Goal: Task Accomplishment & Management: Use online tool/utility

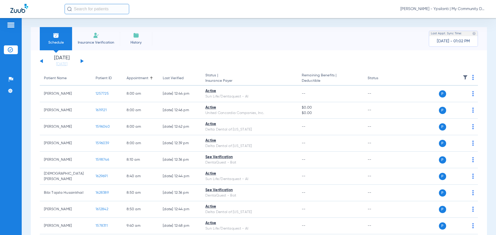
click at [42, 61] on button at bounding box center [41, 61] width 3 height 4
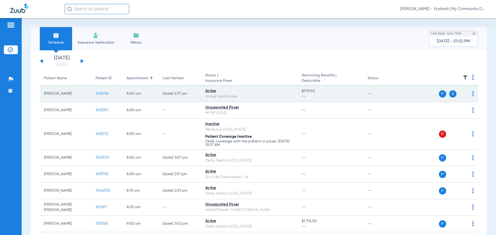
click at [105, 92] on span "1618036" at bounding box center [102, 94] width 13 height 4
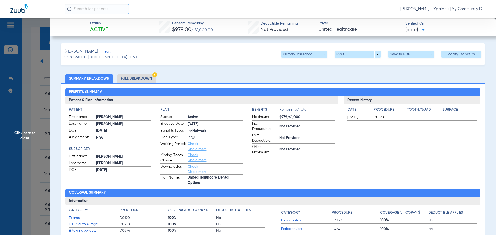
drag, startPoint x: 140, startPoint y: 80, endPoint x: 171, endPoint y: 80, distance: 30.5
click at [140, 80] on li "Full Breakdown" at bounding box center [136, 78] width 38 height 9
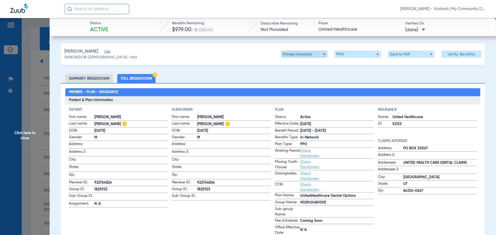
click at [310, 55] on span at bounding box center [304, 54] width 46 height 7
click at [309, 73] on button "Secondary Insurance" at bounding box center [298, 75] width 42 height 10
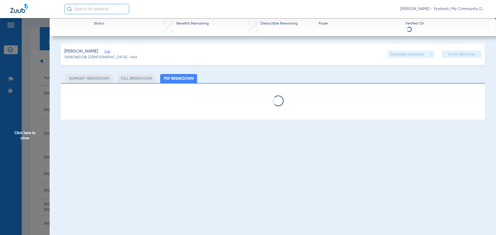
select select "page-width"
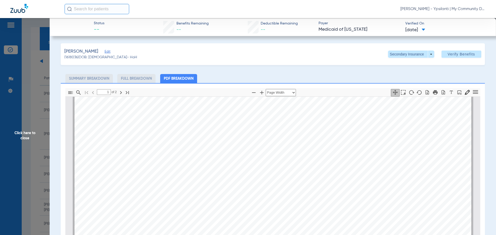
scroll to position [416, 0]
type input "2"
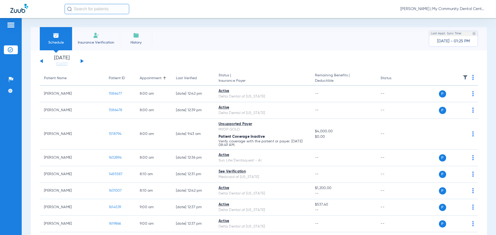
click at [41, 62] on button at bounding box center [41, 61] width 3 height 4
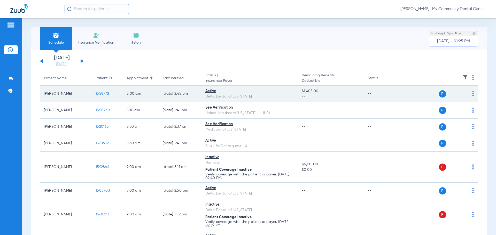
click at [102, 92] on span "1558772" at bounding box center [102, 94] width 13 height 4
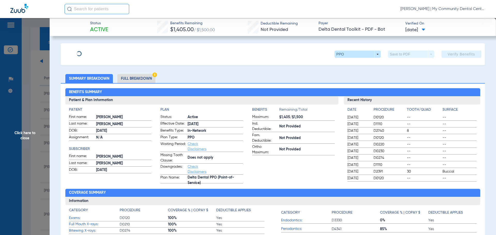
click at [136, 80] on li "Full Breakdown" at bounding box center [136, 78] width 38 height 9
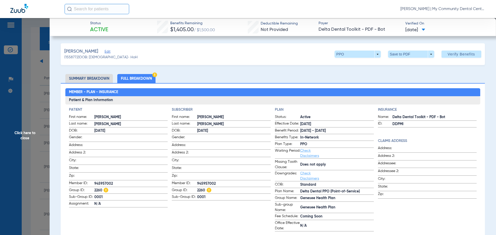
click at [32, 137] on span "Click here to close" at bounding box center [25, 135] width 50 height 235
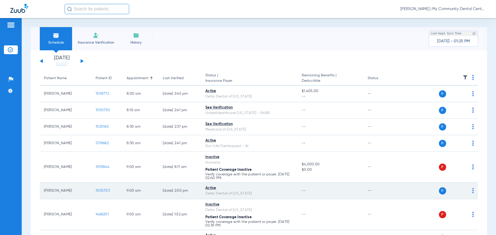
click at [105, 190] on span "1505703" at bounding box center [103, 191] width 14 height 4
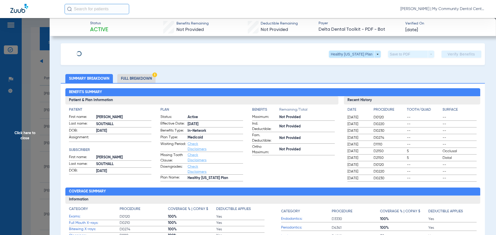
click at [151, 77] on li "Full Breakdown" at bounding box center [136, 78] width 38 height 9
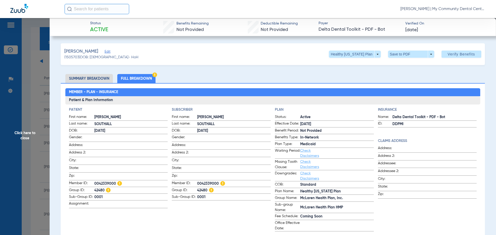
click at [27, 139] on span "Click here to close" at bounding box center [25, 135] width 50 height 235
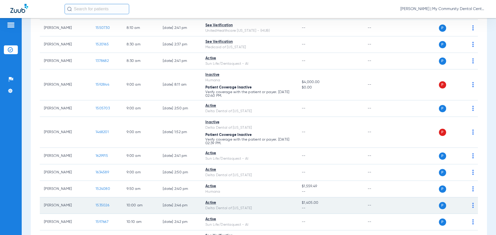
scroll to position [129, 0]
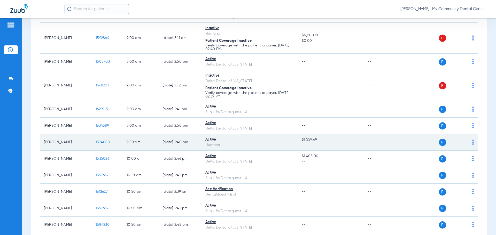
click at [105, 141] on span "1524080" at bounding box center [103, 142] width 14 height 4
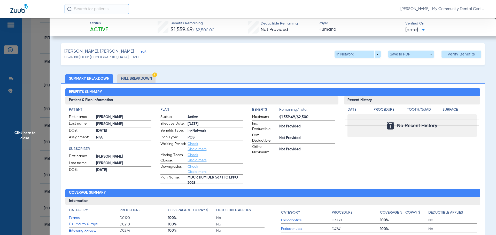
click at [20, 134] on span "Click here to close" at bounding box center [25, 135] width 50 height 235
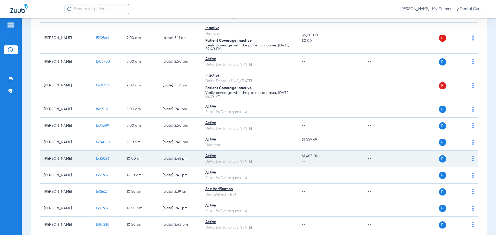
click at [103, 158] on span "1535026" at bounding box center [103, 159] width 14 height 4
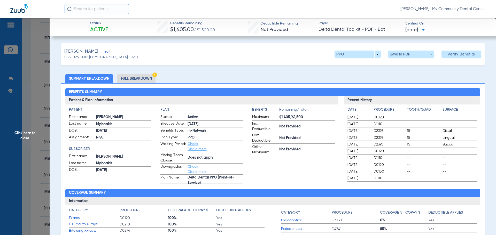
click at [130, 79] on li "Full Breakdown" at bounding box center [136, 78] width 38 height 9
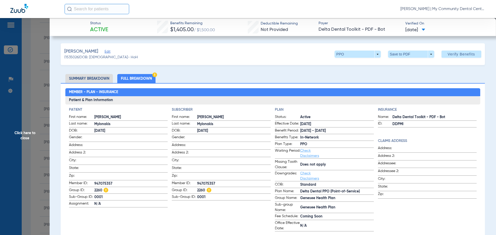
click at [11, 138] on span "Click here to close" at bounding box center [25, 135] width 50 height 235
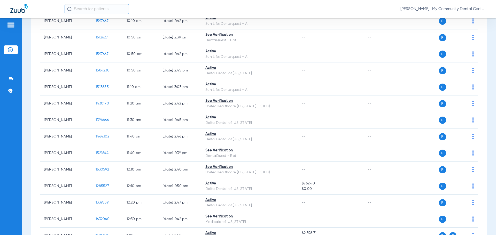
scroll to position [284, 0]
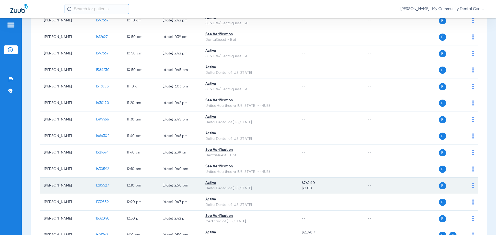
click at [104, 186] on span "1285527" at bounding box center [102, 186] width 13 height 4
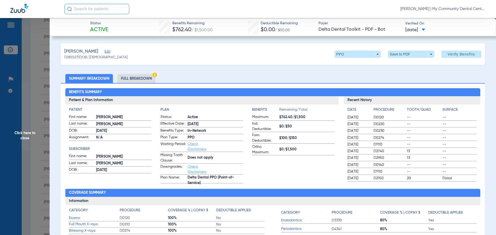
click at [136, 76] on li "Full Breakdown" at bounding box center [136, 78] width 38 height 9
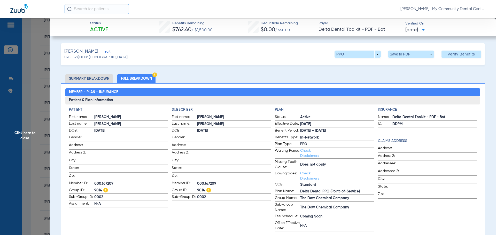
click at [23, 132] on span "Click here to close" at bounding box center [25, 135] width 50 height 235
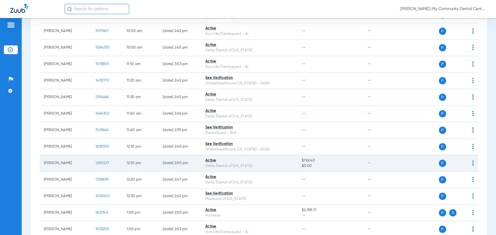
scroll to position [336, 0]
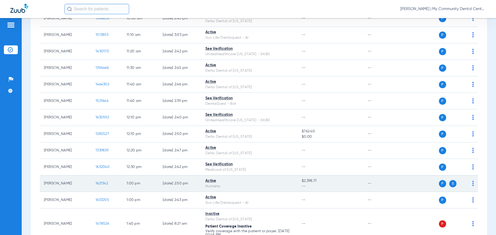
click at [103, 182] on span "1621342" at bounding box center [102, 184] width 12 height 4
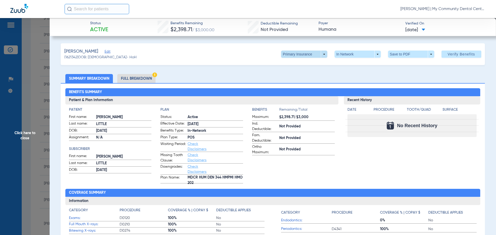
click at [307, 56] on span at bounding box center [304, 54] width 46 height 7
click at [301, 77] on span "Secondary Insurance" at bounding box center [298, 75] width 34 height 4
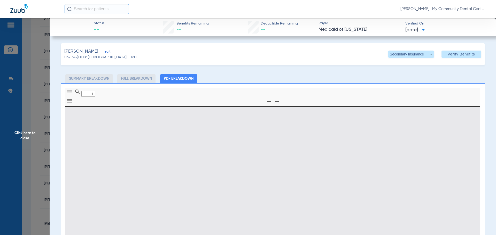
type input "0"
select select "page-width"
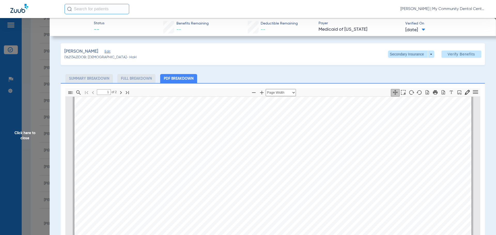
scroll to position [183, 0]
type input "2"
click at [29, 145] on span "Click here to close" at bounding box center [25, 135] width 50 height 235
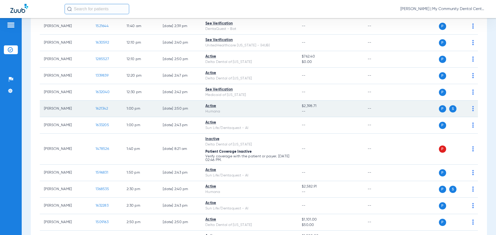
scroll to position [439, 0]
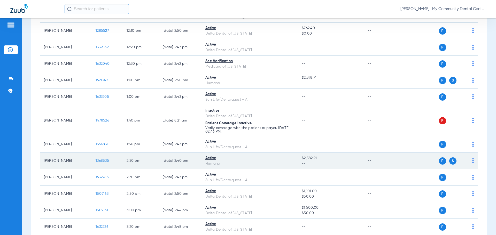
click at [98, 160] on span "1368535" at bounding box center [102, 161] width 13 height 4
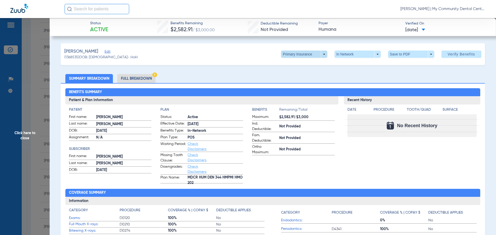
click at [307, 54] on span at bounding box center [304, 54] width 46 height 7
click at [306, 73] on span "Secondary Insurance" at bounding box center [298, 75] width 34 height 4
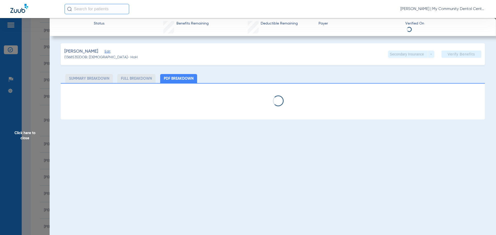
select select "page-width"
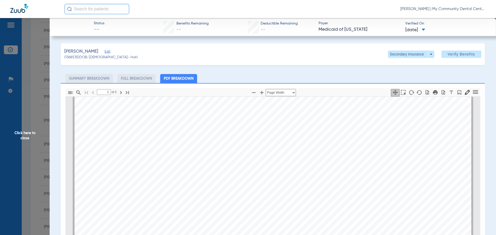
scroll to position [0, 0]
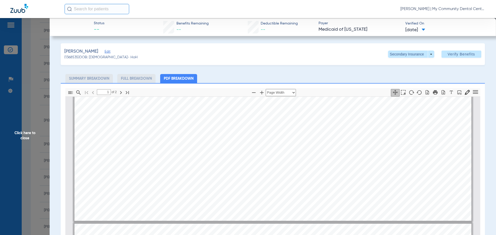
type input "2"
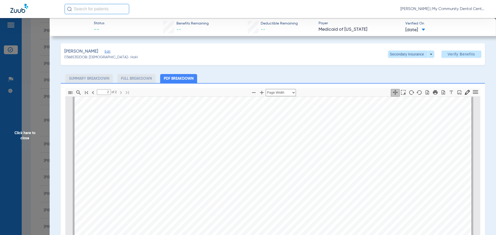
scroll to position [723, 0]
drag, startPoint x: 30, startPoint y: 135, endPoint x: 36, endPoint y: 141, distance: 8.2
click at [30, 135] on span "Click here to close" at bounding box center [25, 135] width 50 height 235
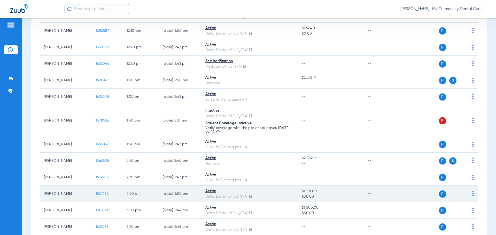
click at [100, 193] on span "1509163" at bounding box center [102, 194] width 13 height 4
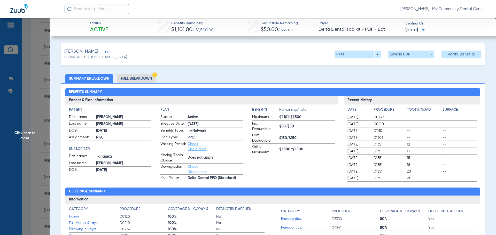
click at [137, 82] on li "Full Breakdown" at bounding box center [136, 78] width 38 height 9
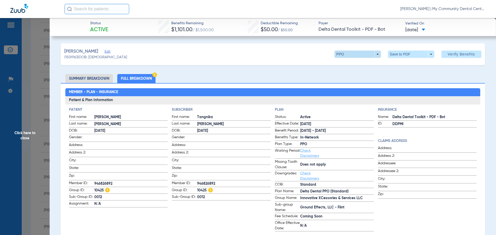
click at [373, 53] on span at bounding box center [357, 54] width 46 height 7
click at [286, 50] on div at bounding box center [248, 117] width 496 height 235
click at [28, 140] on span "Click here to close" at bounding box center [25, 135] width 50 height 235
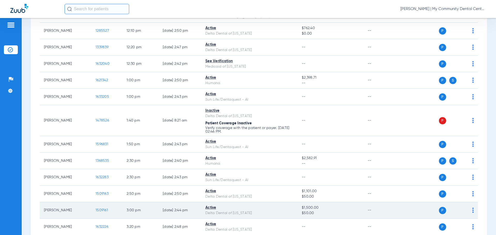
click at [104, 210] on span "1509161" at bounding box center [102, 211] width 12 height 4
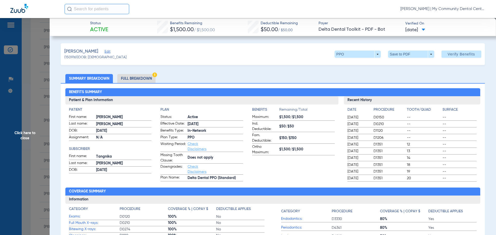
click at [129, 77] on li "Full Breakdown" at bounding box center [136, 78] width 38 height 9
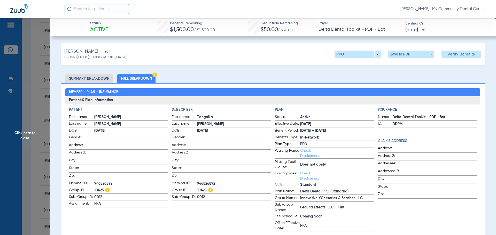
click at [22, 129] on span "Click here to close" at bounding box center [25, 135] width 50 height 235
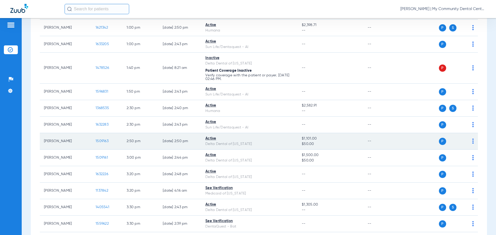
scroll to position [538, 0]
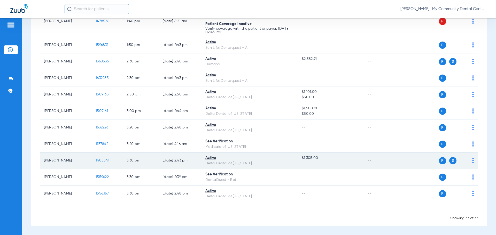
click at [98, 159] on span "1405541" at bounding box center [103, 161] width 14 height 4
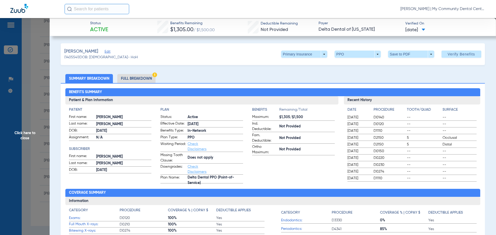
click at [126, 75] on li "Full Breakdown" at bounding box center [136, 78] width 38 height 9
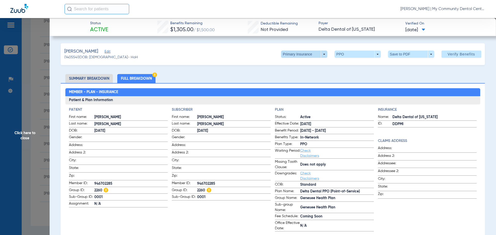
click at [320, 54] on span at bounding box center [304, 54] width 46 height 7
click at [303, 76] on span "Secondary Insurance" at bounding box center [298, 75] width 34 height 4
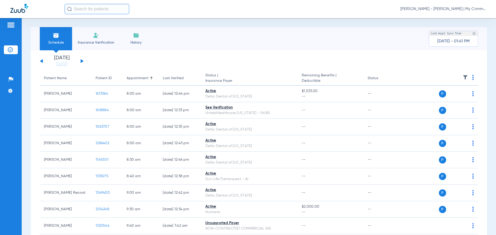
click at [41, 62] on button at bounding box center [41, 61] width 3 height 4
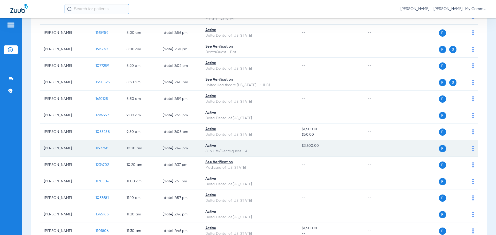
scroll to position [232, 0]
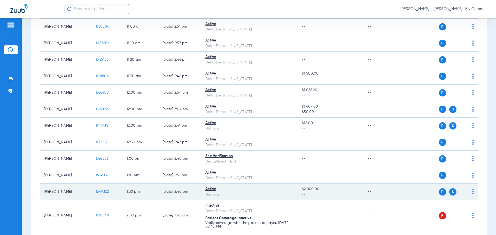
click at [101, 190] on span "1549322" at bounding box center [102, 192] width 13 height 4
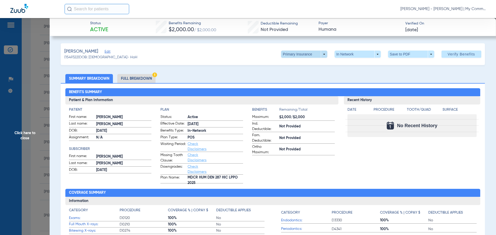
click at [309, 53] on span at bounding box center [304, 54] width 46 height 7
click at [304, 74] on span "Secondary Insurance" at bounding box center [298, 75] width 34 height 4
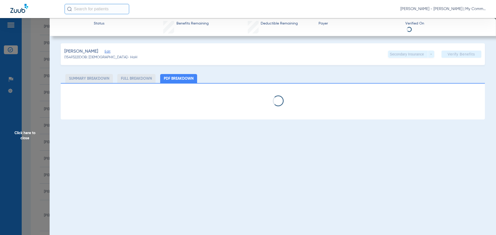
select select "page-width"
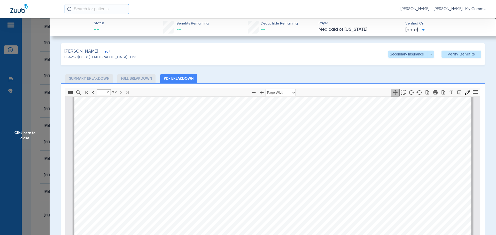
scroll to position [674, 0]
type input "1"
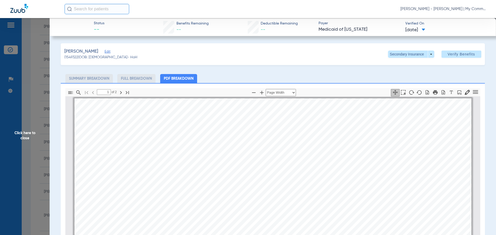
scroll to position [0, 0]
click at [412, 56] on span at bounding box center [411, 54] width 12 height 12
click at [404, 63] on span "Primary Insurance" at bounding box center [405, 65] width 34 height 4
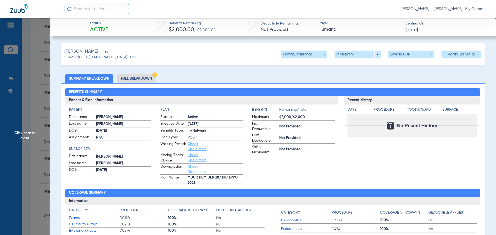
click at [40, 135] on span "Click here to close" at bounding box center [25, 135] width 50 height 235
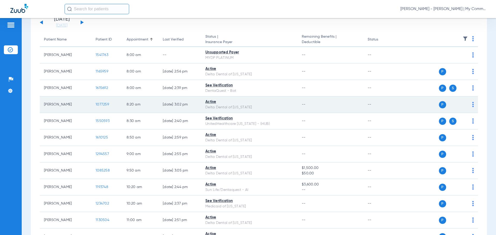
scroll to position [26, 0]
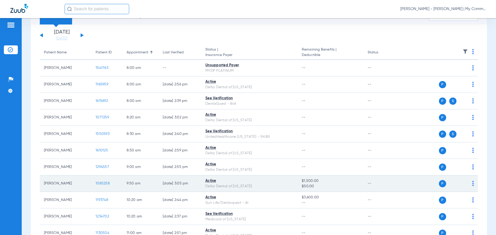
click at [108, 182] on span "1085258" at bounding box center [103, 184] width 14 height 4
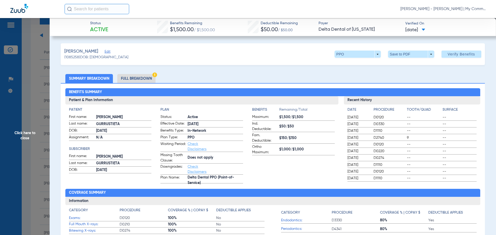
click at [132, 81] on li "Full Breakdown" at bounding box center [136, 78] width 38 height 9
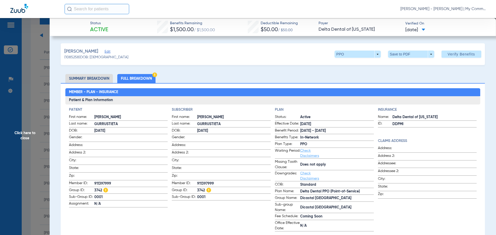
click at [15, 138] on span "Click here to close" at bounding box center [25, 135] width 50 height 235
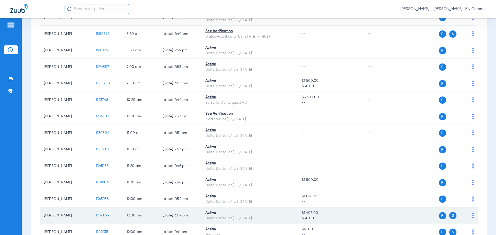
scroll to position [129, 0]
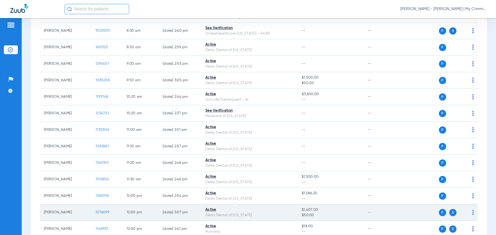
click at [100, 214] on span "1076099" at bounding box center [103, 213] width 14 height 4
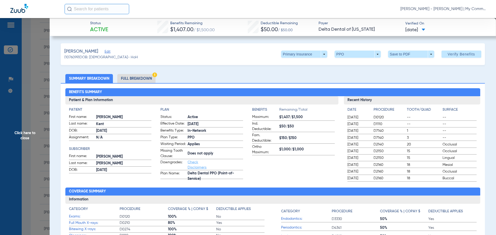
click at [142, 79] on li "Full Breakdown" at bounding box center [136, 78] width 38 height 9
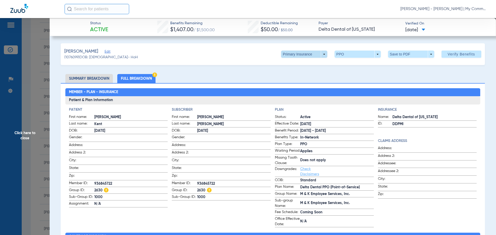
click at [322, 54] on span at bounding box center [304, 54] width 46 height 7
click at [296, 74] on span "Secondary Insurance" at bounding box center [298, 75] width 34 height 4
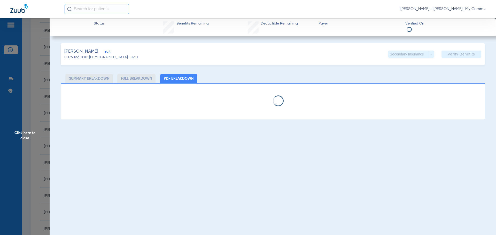
select select "page-width"
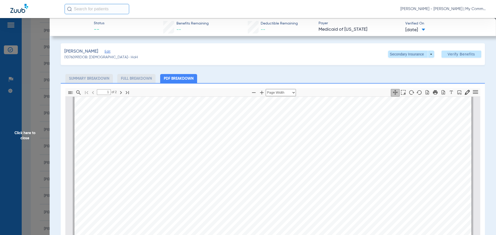
scroll to position [209, 0]
type input "2"
click at [18, 132] on span "Click here to close" at bounding box center [25, 135] width 50 height 235
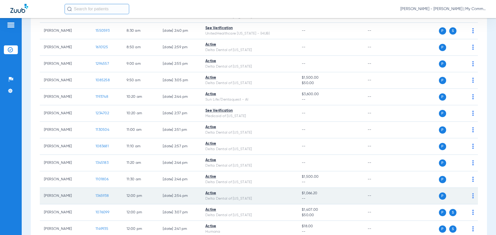
click at [101, 198] on span "1365938" at bounding box center [102, 196] width 13 height 4
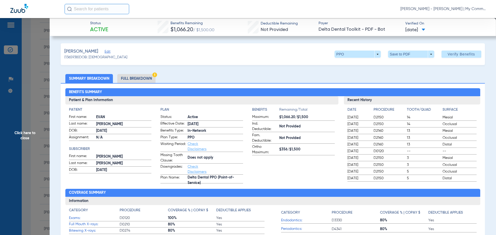
drag, startPoint x: 142, startPoint y: 78, endPoint x: 159, endPoint y: 81, distance: 17.4
click at [142, 78] on li "Full Breakdown" at bounding box center [136, 78] width 38 height 9
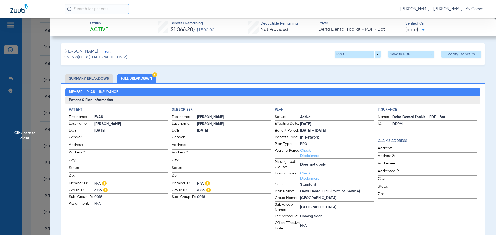
click at [20, 138] on span "Click here to close" at bounding box center [25, 135] width 50 height 235
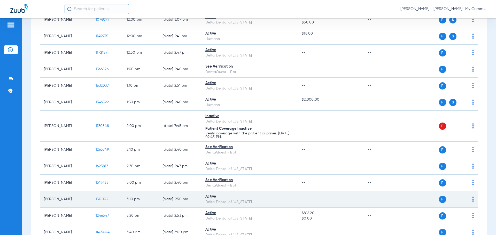
scroll to position [336, 0]
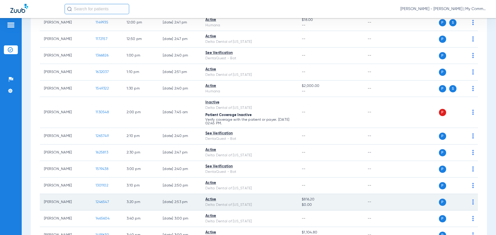
click at [101, 202] on span "1246547" at bounding box center [102, 202] width 13 height 4
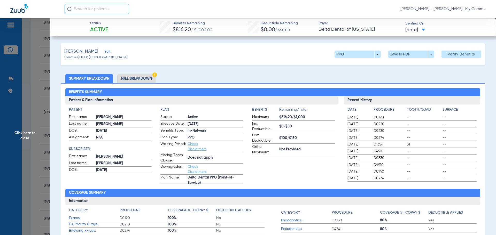
click at [135, 77] on li "Full Breakdown" at bounding box center [136, 78] width 38 height 9
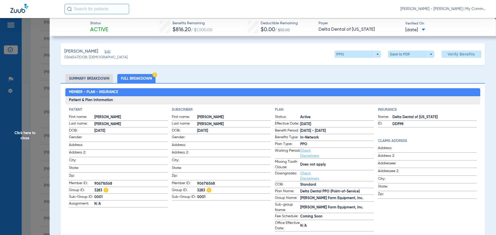
click at [32, 134] on span "Click here to close" at bounding box center [25, 135] width 50 height 235
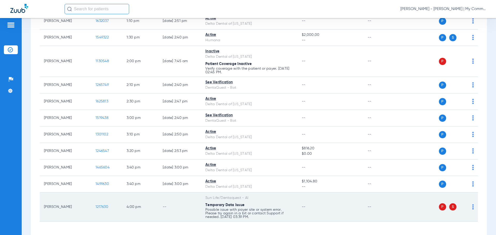
scroll to position [387, 0]
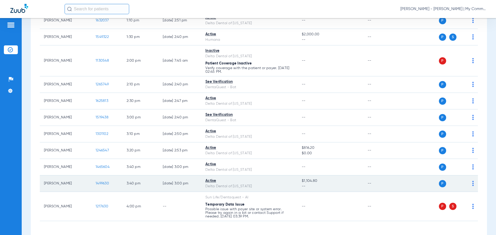
click at [96, 185] on span "1499630" at bounding box center [102, 184] width 13 height 4
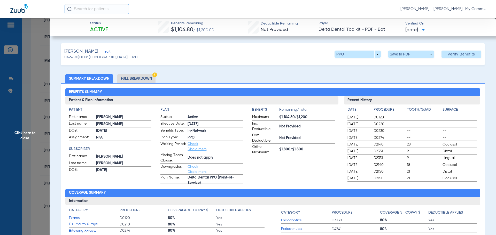
click at [144, 80] on li "Full Breakdown" at bounding box center [136, 78] width 38 height 9
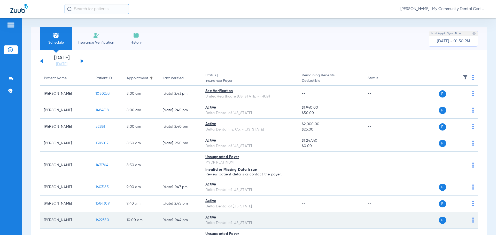
scroll to position [129, 0]
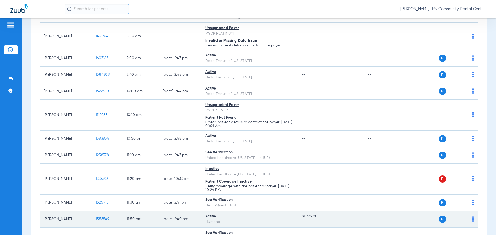
click at [101, 221] on span "1556549" at bounding box center [103, 219] width 14 height 4
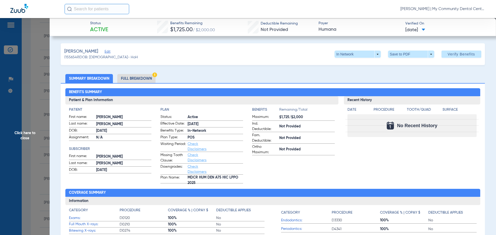
click at [36, 131] on span "Click here to close" at bounding box center [25, 135] width 50 height 235
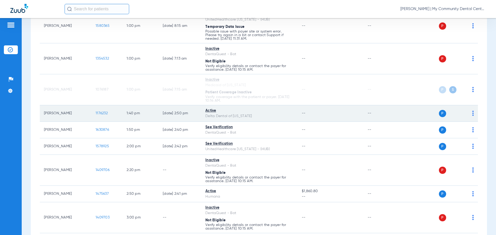
scroll to position [362, 0]
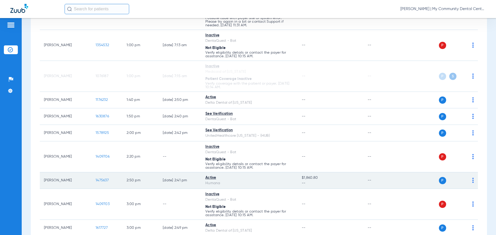
click at [107, 181] on span "1475637" at bounding box center [102, 181] width 13 height 4
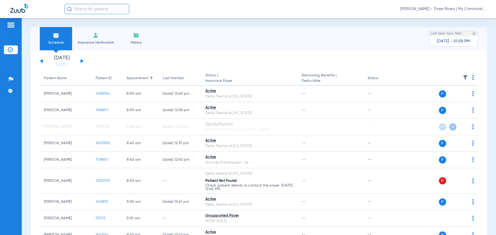
click at [43, 63] on div "[DATE] [DATE] [DATE] [DATE] [DATE] [DATE] [DATE] [DATE] [DATE] [DATE] [DATE] [D…" at bounding box center [62, 61] width 44 height 11
click at [42, 62] on div "Sunday 06-15-2025 Monday 06-16-2025 Tuesday 06-17-2025 Wednesday 06-18-2025 Thu…" at bounding box center [62, 61] width 44 height 11
click at [43, 61] on div "Sunday 06-15-2025 Monday 06-16-2025 Tuesday 06-17-2025 Wednesday 06-18-2025 Thu…" at bounding box center [62, 61] width 44 height 11
click at [42, 62] on button at bounding box center [41, 61] width 3 height 4
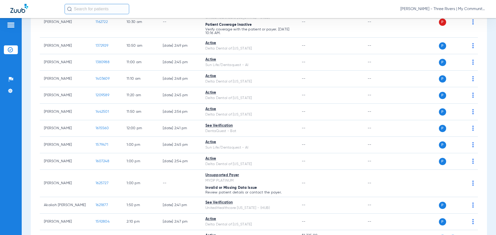
scroll to position [310, 0]
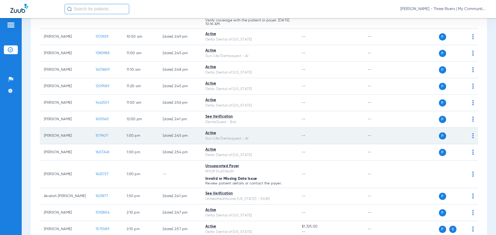
click at [101, 135] on span "1579471" at bounding box center [102, 136] width 13 height 4
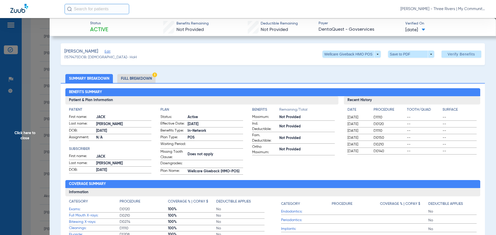
click at [31, 142] on span "Click here to close" at bounding box center [25, 135] width 50 height 235
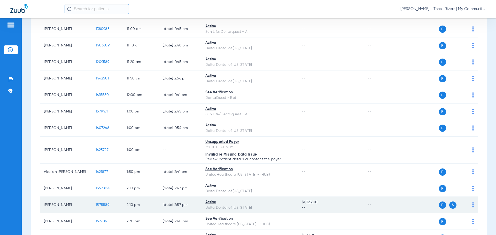
scroll to position [336, 0]
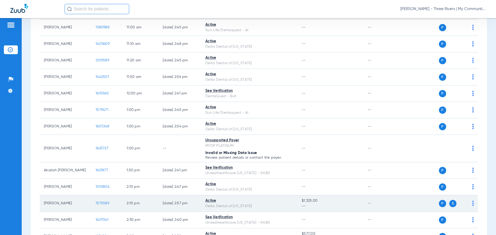
click at [99, 204] on span "1575589" at bounding box center [103, 204] width 14 height 4
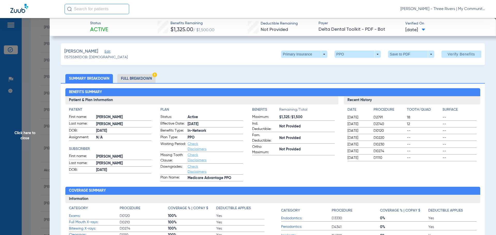
click at [139, 81] on li "Full Breakdown" at bounding box center [136, 78] width 38 height 9
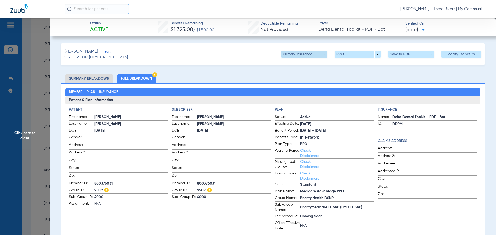
click at [319, 55] on span at bounding box center [304, 54] width 46 height 7
click at [296, 73] on span "Secondary Insurance" at bounding box center [298, 75] width 34 height 4
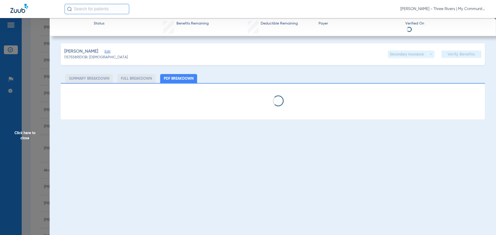
select select "page-width"
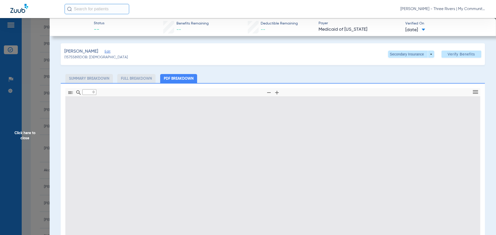
type input "1"
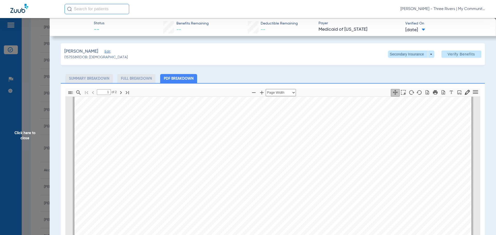
scroll to position [416, 0]
click at [23, 139] on span "Click here to close" at bounding box center [25, 135] width 50 height 235
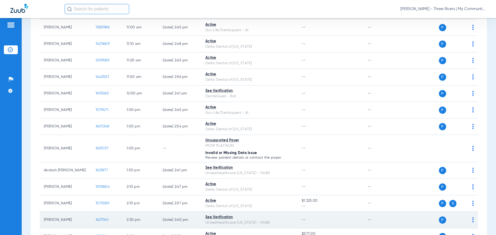
scroll to position [387, 0]
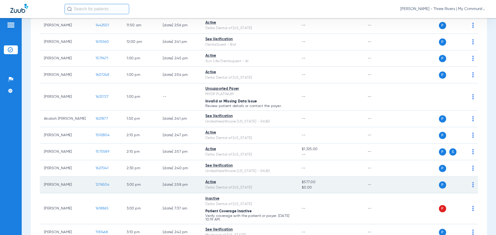
click at [99, 184] on span "1276504" at bounding box center [103, 185] width 14 height 4
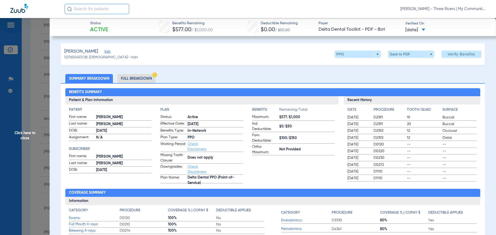
click at [131, 78] on li "Full Breakdown" at bounding box center [136, 78] width 38 height 9
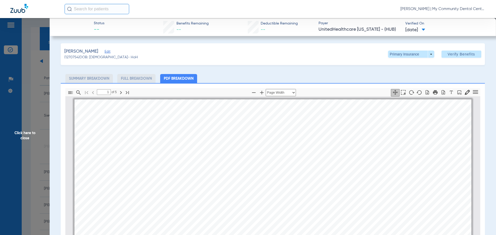
select select "page-width"
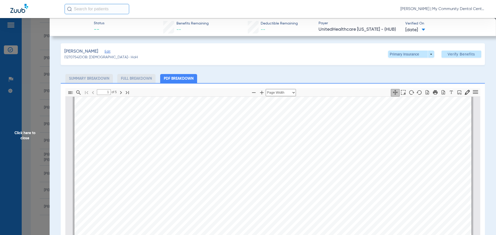
click at [25, 132] on span "Click here to close" at bounding box center [25, 135] width 50 height 235
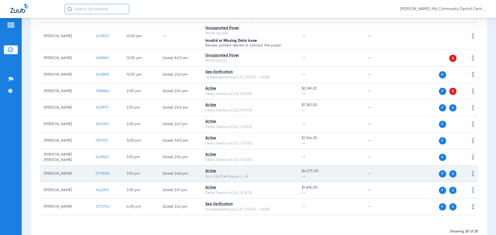
click at [103, 172] on span "1579558" at bounding box center [103, 174] width 14 height 4
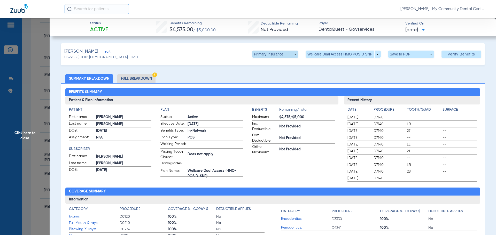
click at [286, 54] on span at bounding box center [275, 54] width 46 height 7
click at [275, 73] on button "Secondary Insurance" at bounding box center [269, 75] width 42 height 10
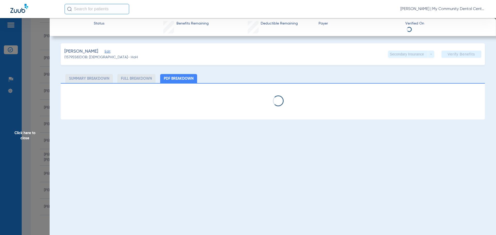
select select "page-width"
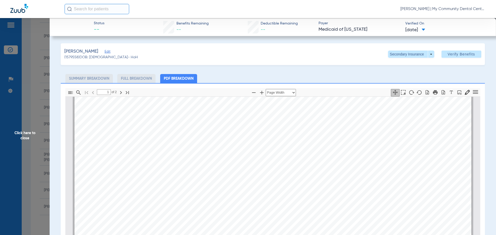
scroll to position [54, 0]
type input "2"
click at [29, 136] on span "Click here to close" at bounding box center [25, 135] width 50 height 235
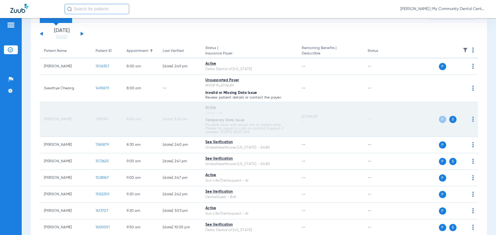
scroll to position [77, 0]
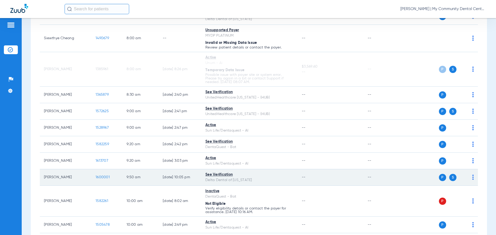
click at [102, 176] on span "1600001" at bounding box center [103, 178] width 14 height 4
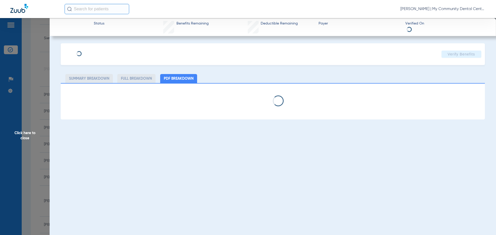
select select "page-width"
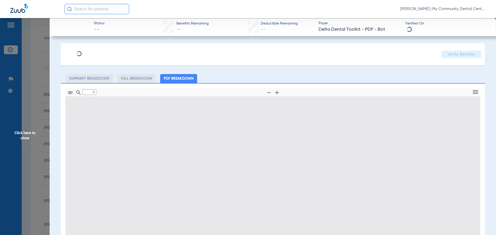
type input "1"
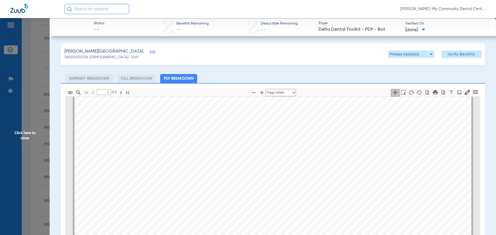
scroll to position [132, 0]
click at [426, 55] on span at bounding box center [411, 54] width 46 height 7
drag, startPoint x: 409, startPoint y: 74, endPoint x: 495, endPoint y: 100, distance: 89.9
click at [409, 74] on span "Secondary Insurance" at bounding box center [405, 75] width 34 height 4
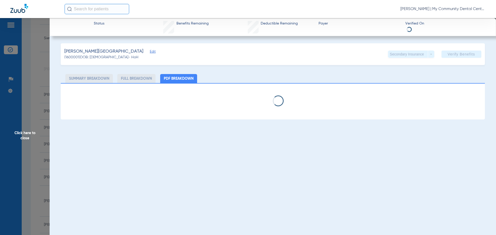
select select "page-width"
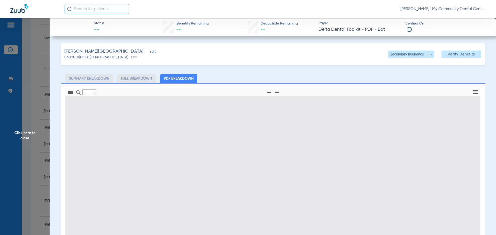
type input "1"
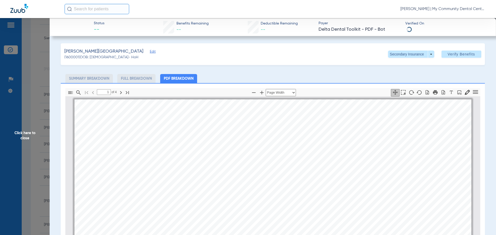
scroll to position [3, 0]
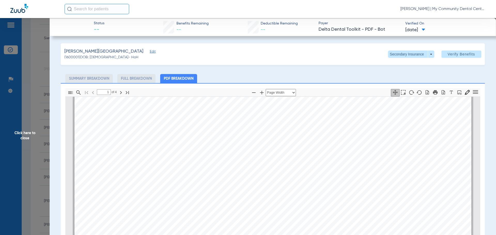
click at [26, 142] on span "Click here to close" at bounding box center [25, 135] width 50 height 235
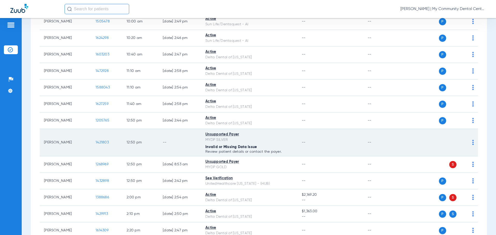
scroll to position [284, 0]
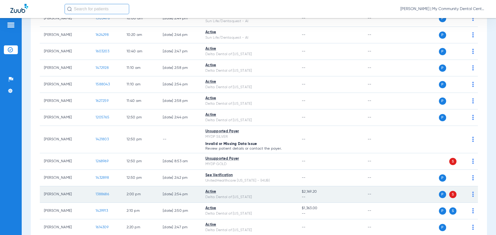
click at [104, 195] on span "1388686" at bounding box center [102, 195] width 13 height 4
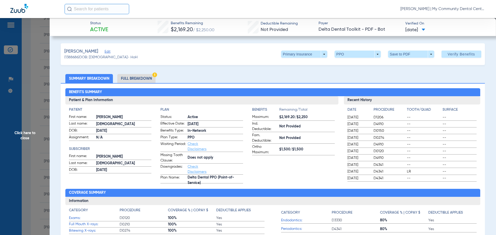
drag, startPoint x: 125, startPoint y: 78, endPoint x: 148, endPoint y: 80, distance: 22.8
click at [125, 78] on li "Full Breakdown" at bounding box center [136, 78] width 38 height 9
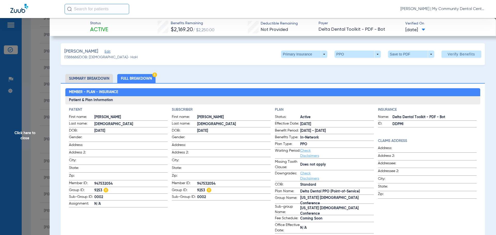
click at [23, 137] on span "Click here to close" at bounding box center [25, 135] width 50 height 235
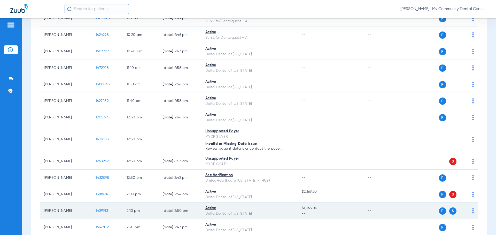
click at [100, 212] on span "1429913" at bounding box center [102, 211] width 12 height 4
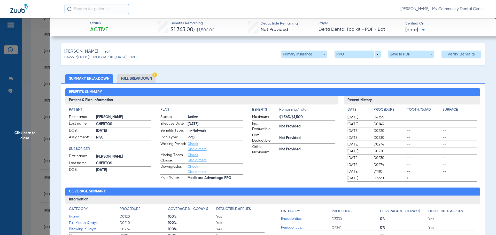
click at [139, 76] on li "Full Breakdown" at bounding box center [136, 78] width 38 height 9
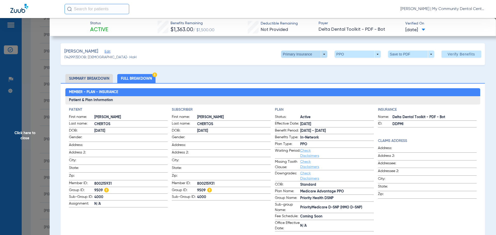
click at [311, 55] on span at bounding box center [304, 54] width 46 height 7
click at [311, 75] on span "Secondary Insurance" at bounding box center [298, 75] width 34 height 4
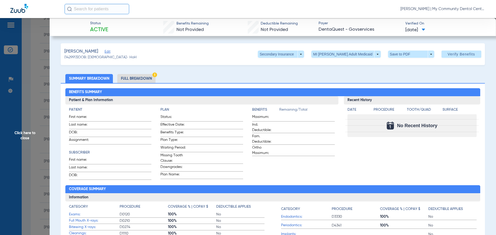
click at [35, 131] on span "Click here to close" at bounding box center [25, 135] width 50 height 235
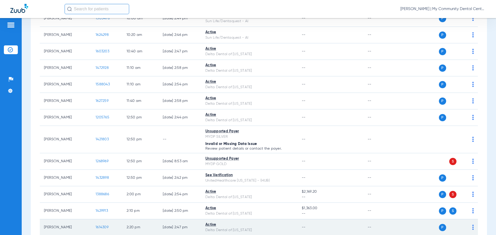
click at [102, 229] on span "1614309" at bounding box center [102, 228] width 13 height 4
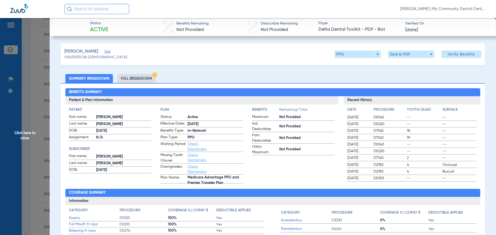
click at [142, 79] on li "Full Breakdown" at bounding box center [136, 78] width 38 height 9
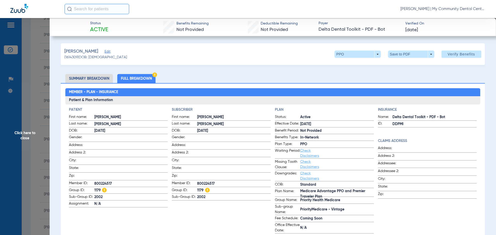
click at [27, 132] on span "Click here to close" at bounding box center [25, 135] width 50 height 235
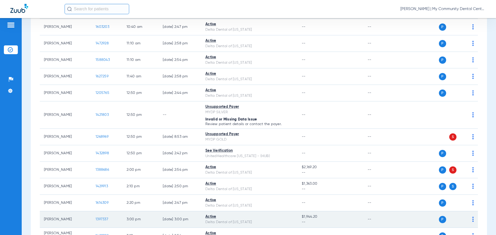
scroll to position [336, 0]
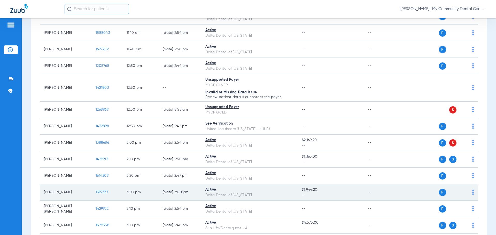
click at [101, 194] on span "1397337" at bounding box center [102, 193] width 13 height 4
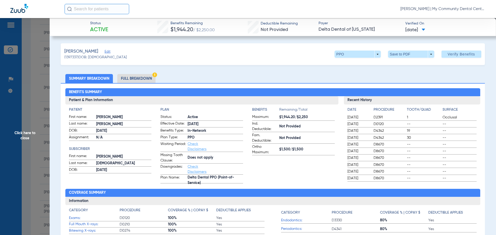
click at [138, 81] on li "Full Breakdown" at bounding box center [136, 78] width 38 height 9
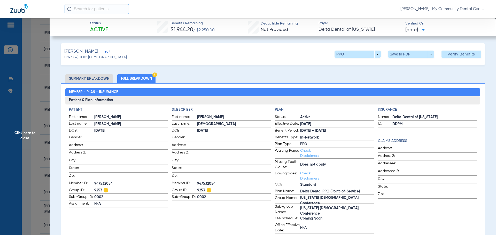
click at [31, 137] on span "Click here to close" at bounding box center [25, 135] width 50 height 235
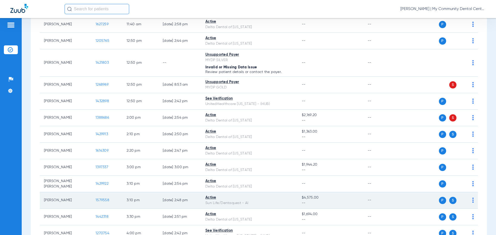
scroll to position [387, 0]
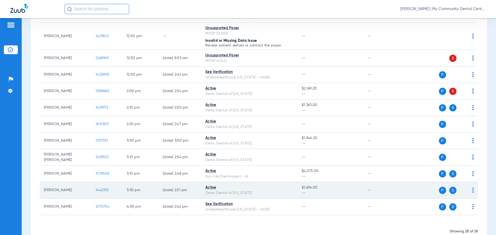
click at [99, 191] on span "1442318" at bounding box center [102, 191] width 13 height 4
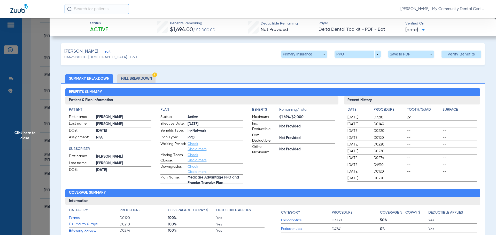
click at [139, 80] on li "Full Breakdown" at bounding box center [136, 78] width 38 height 9
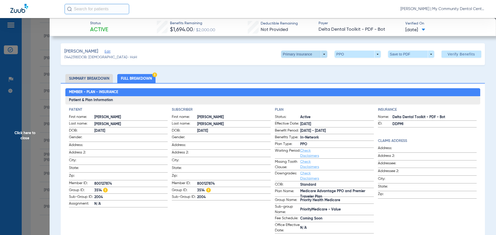
click at [308, 54] on span at bounding box center [304, 54] width 46 height 7
click at [304, 73] on button "Secondary Insurance" at bounding box center [298, 75] width 42 height 10
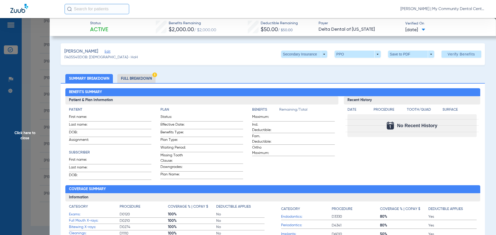
click at [26, 127] on span "Click here to close" at bounding box center [25, 135] width 50 height 235
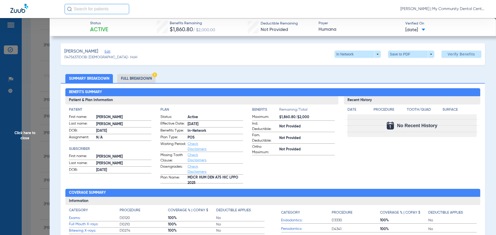
click at [25, 140] on span "Click here to close" at bounding box center [25, 135] width 50 height 235
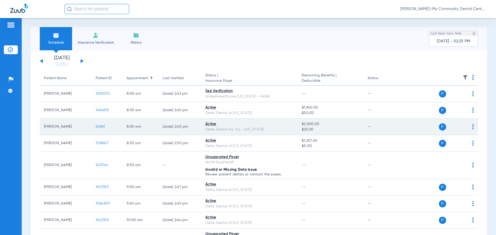
click at [101, 128] on span "52861" at bounding box center [100, 127] width 9 height 4
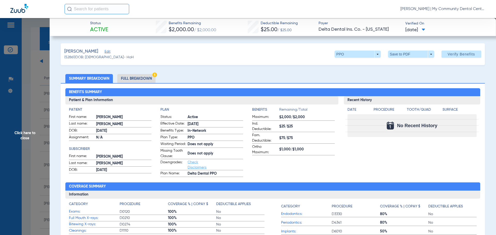
click at [129, 75] on li "Full Breakdown" at bounding box center [136, 78] width 38 height 9
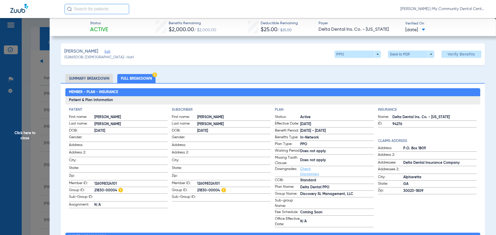
click at [17, 132] on span "Click here to close" at bounding box center [25, 135] width 50 height 235
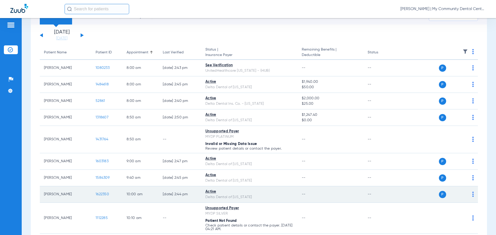
scroll to position [52, 0]
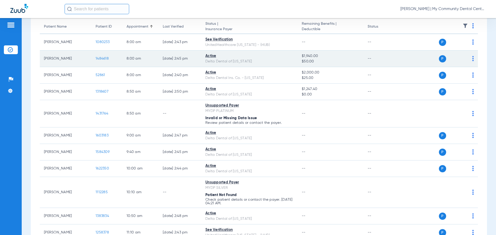
click at [104, 57] on span "1484618" at bounding box center [102, 59] width 13 height 4
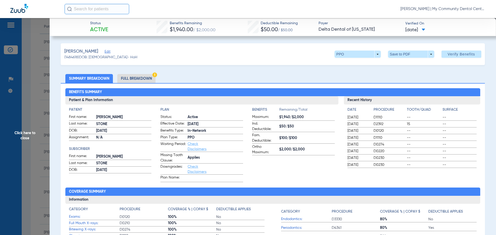
click at [145, 78] on li "Full Breakdown" at bounding box center [136, 78] width 38 height 9
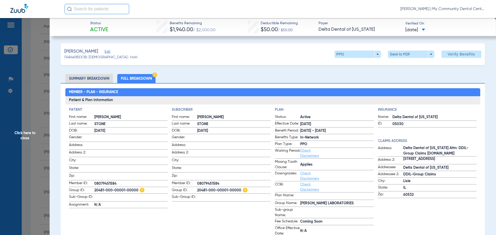
click at [27, 136] on span "Click here to close" at bounding box center [25, 135] width 50 height 235
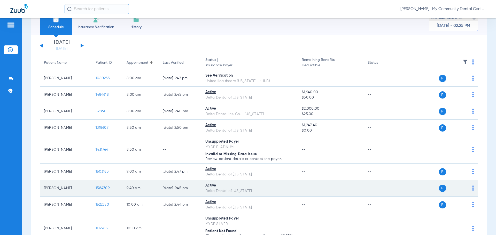
scroll to position [0, 0]
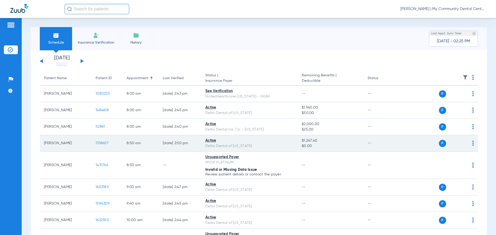
click at [99, 144] on span "1318607" at bounding box center [102, 144] width 13 height 4
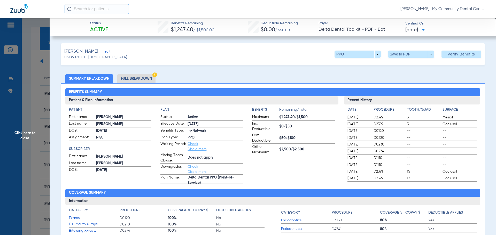
click at [142, 79] on li "Full Breakdown" at bounding box center [136, 78] width 38 height 9
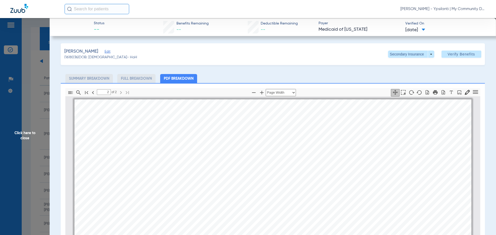
select select "page-width"
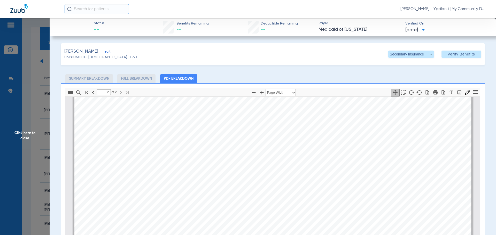
drag, startPoint x: 21, startPoint y: 135, endPoint x: 495, endPoint y: 139, distance: 473.4
click at [21, 135] on span "Click here to close" at bounding box center [25, 135] width 50 height 235
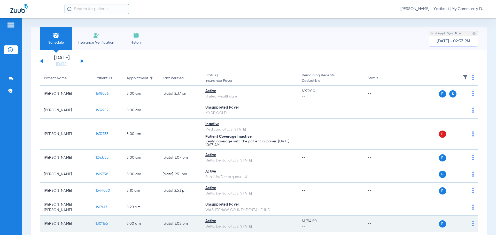
click at [99, 222] on span "1301165" at bounding box center [102, 224] width 12 height 4
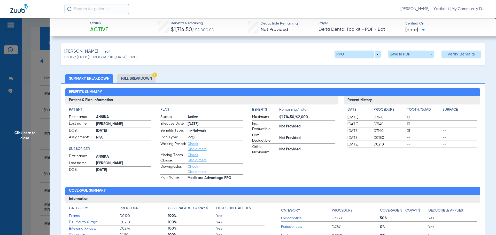
click at [128, 81] on li "Full Breakdown" at bounding box center [136, 78] width 38 height 9
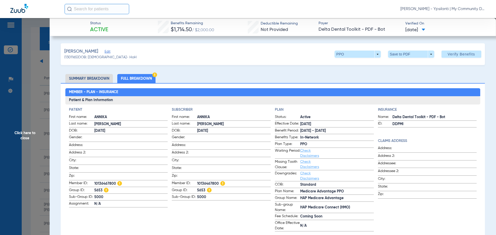
click at [29, 131] on span "Click here to close" at bounding box center [25, 135] width 50 height 235
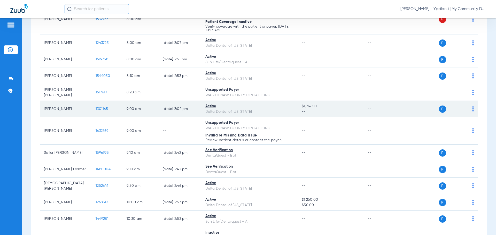
scroll to position [129, 0]
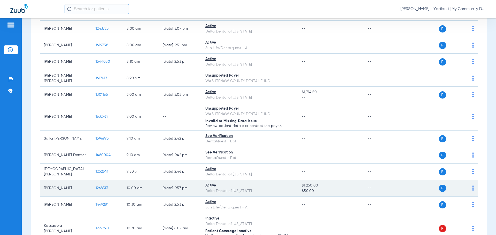
click at [106, 189] on span "1268313" at bounding box center [102, 188] width 12 height 4
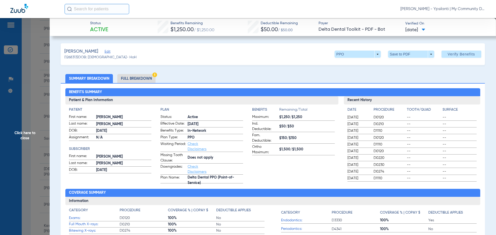
drag, startPoint x: 140, startPoint y: 76, endPoint x: 147, endPoint y: 76, distance: 6.5
click at [140, 76] on li "Full Breakdown" at bounding box center [136, 78] width 38 height 9
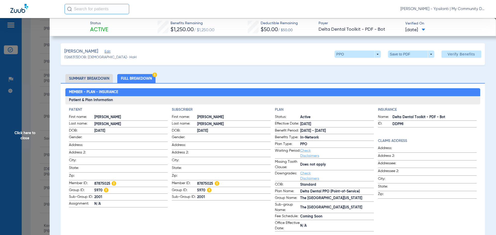
click at [26, 138] on span "Click here to close" at bounding box center [25, 135] width 50 height 235
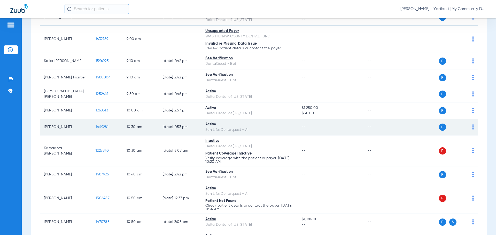
scroll to position [232, 0]
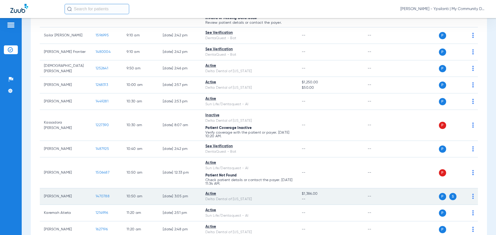
click at [99, 196] on span "1470788" at bounding box center [103, 197] width 14 height 4
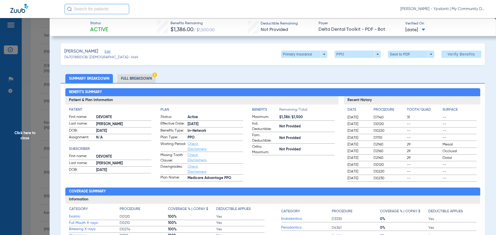
drag, startPoint x: 129, startPoint y: 80, endPoint x: 493, endPoint y: 111, distance: 366.2
click at [129, 80] on li "Full Breakdown" at bounding box center [136, 78] width 38 height 9
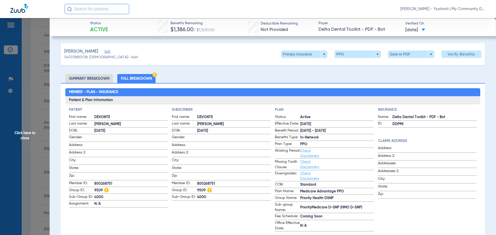
click at [15, 136] on span "Click here to close" at bounding box center [25, 135] width 50 height 235
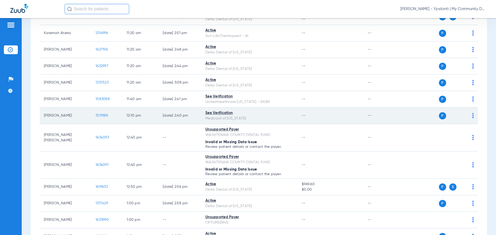
scroll to position [413, 0]
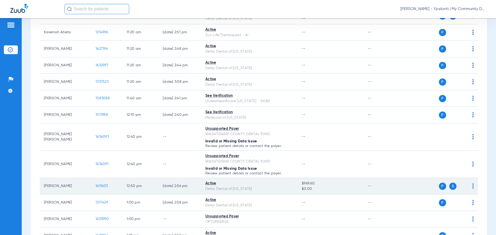
click at [98, 186] on span "1619633" at bounding box center [102, 186] width 12 height 4
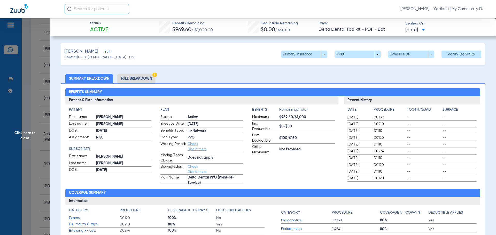
drag, startPoint x: 142, startPoint y: 75, endPoint x: 477, endPoint y: 87, distance: 335.9
click at [142, 75] on li "Full Breakdown" at bounding box center [136, 78] width 38 height 9
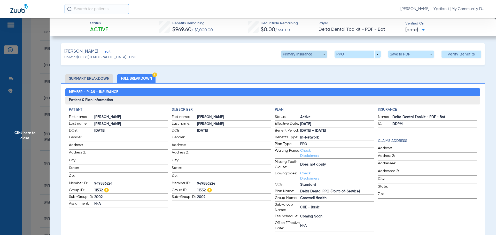
click at [304, 55] on span at bounding box center [304, 54] width 12 height 12
click at [309, 73] on span "Secondary Insurance" at bounding box center [298, 75] width 34 height 4
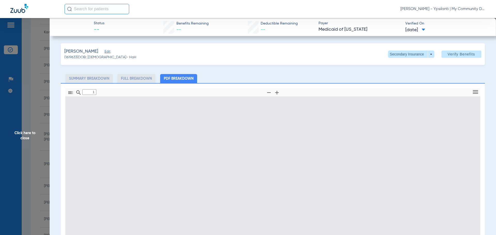
type input "0"
select select "page-width"
type input "1"
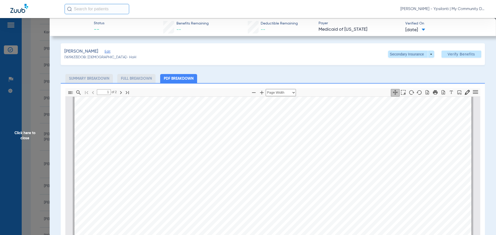
scroll to position [261, 0]
click at [18, 136] on span "Click here to close" at bounding box center [25, 135] width 50 height 235
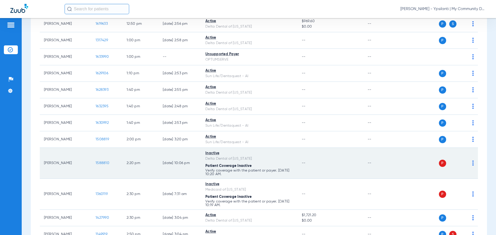
scroll to position [620, 0]
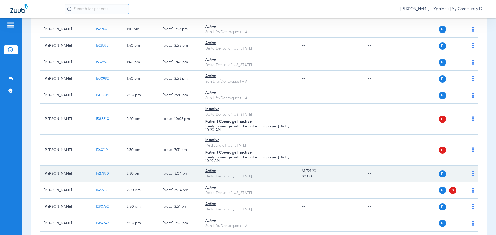
click at [99, 174] on span "1427990" at bounding box center [102, 174] width 13 height 4
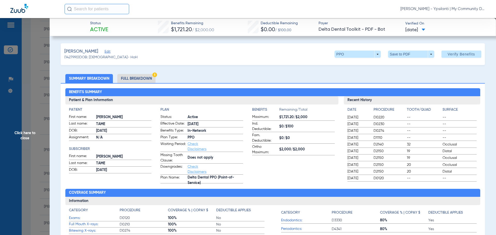
click at [138, 82] on li "Full Breakdown" at bounding box center [136, 78] width 38 height 9
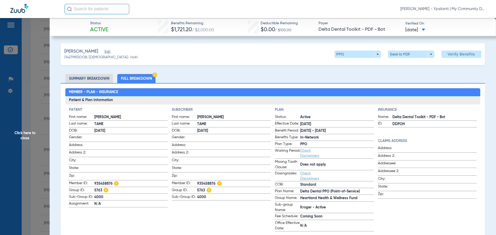
click at [21, 136] on span "Click here to close" at bounding box center [25, 135] width 50 height 235
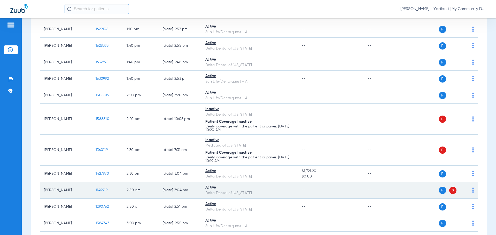
click at [101, 190] on span "1149919" at bounding box center [102, 191] width 12 height 4
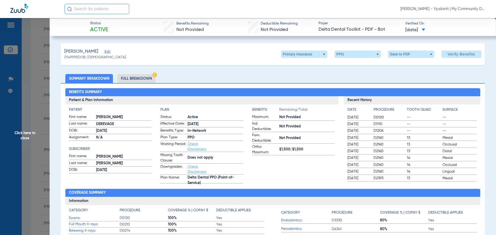
drag, startPoint x: 134, startPoint y: 79, endPoint x: 495, endPoint y: 94, distance: 360.8
click at [134, 79] on li "Full Breakdown" at bounding box center [136, 78] width 38 height 9
